Goal: Find specific page/section: Find specific page/section

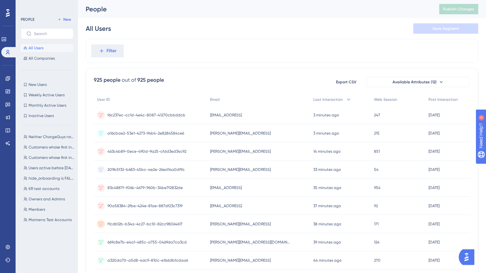
click at [210, 84] on div "925 people out of 925 people Export CSV Available Attributes (12)" at bounding box center [282, 82] width 376 height 12
click at [42, 31] on input "text" at bounding box center [51, 33] width 34 height 5
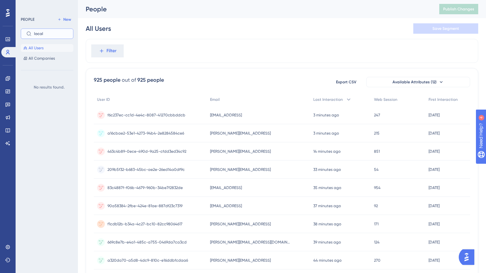
type input "local"
click at [195, 77] on div "925 people out of 925 people Export CSV Available Attributes (12)" at bounding box center [282, 82] width 376 height 12
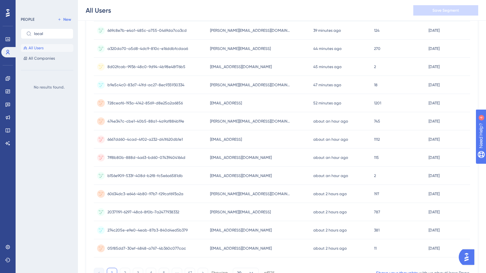
scroll to position [35, 0]
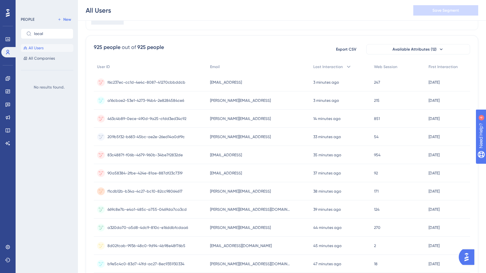
click at [273, 60] on div "925 people out of 925 people Export CSV Available Attributes (12) User ID Email…" at bounding box center [282, 250] width 392 height 430
click at [266, 55] on div "925 people out of 925 people Export CSV Available Attributes (12)" at bounding box center [282, 49] width 376 height 12
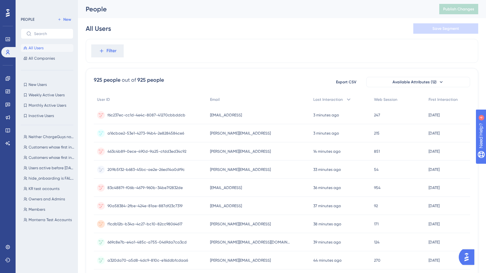
click at [201, 169] on div "209b5f32-b683-45bc-ae2e-26ed14a0df9c 209b5f32-b683-45bc-ae2e-26ed14a0df9c" at bounding box center [150, 170] width 113 height 18
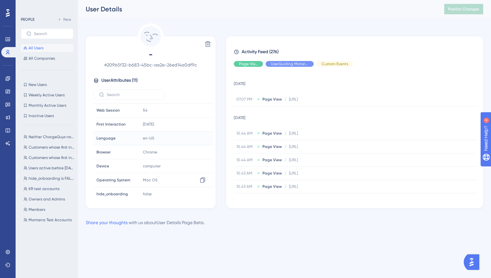
scroll to position [58, 0]
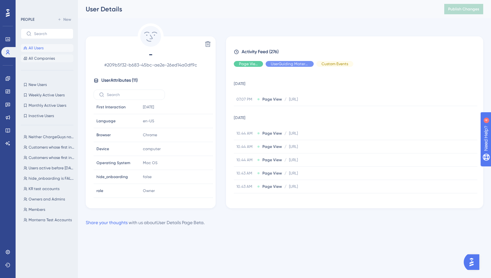
click at [41, 59] on span "All Companies" at bounding box center [42, 58] width 26 height 5
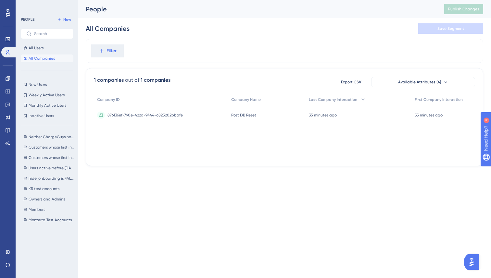
click at [208, 113] on div "876136ef-790e-422a-9444-c825202bbafe 876136ef-790e-422a-9444-c825202bbafe" at bounding box center [161, 115] width 134 height 18
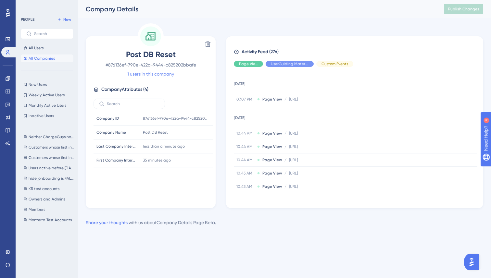
click at [158, 73] on link "1 users in this company" at bounding box center [150, 74] width 47 height 8
